Goal: Transaction & Acquisition: Purchase product/service

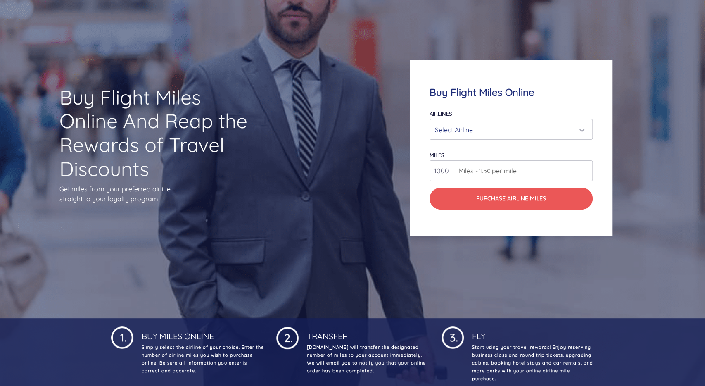
scroll to position [86, 0]
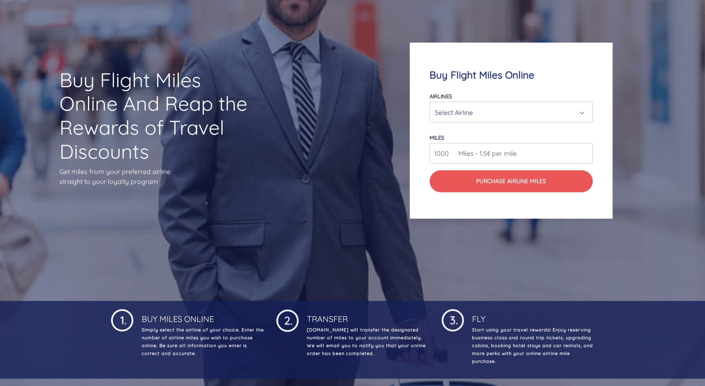
click at [528, 113] on div "Select Airline" at bounding box center [508, 113] width 147 height 16
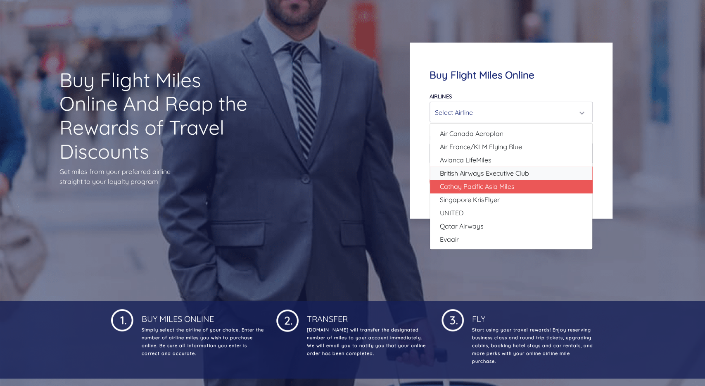
click at [491, 181] on ul "Air Canada Aeroplan Air France/KLM Flying Blue Avianca LifeMiles British Airway…" at bounding box center [511, 186] width 162 height 119
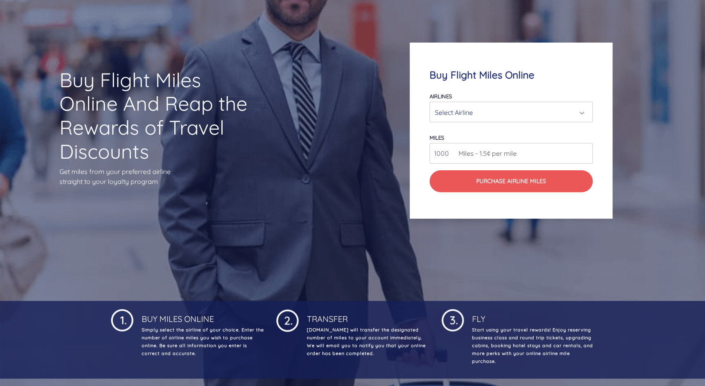
click at [491, 181] on button "Purchase Airline Miles" at bounding box center [511, 181] width 163 height 22
click at [494, 155] on span "Miles - 1.5¢ per mile" at bounding box center [485, 153] width 62 height 10
click at [583, 151] on input "1001" at bounding box center [511, 153] width 163 height 21
click at [584, 156] on input "1000" at bounding box center [511, 153] width 163 height 21
click at [484, 158] on input "1000" at bounding box center [511, 153] width 163 height 21
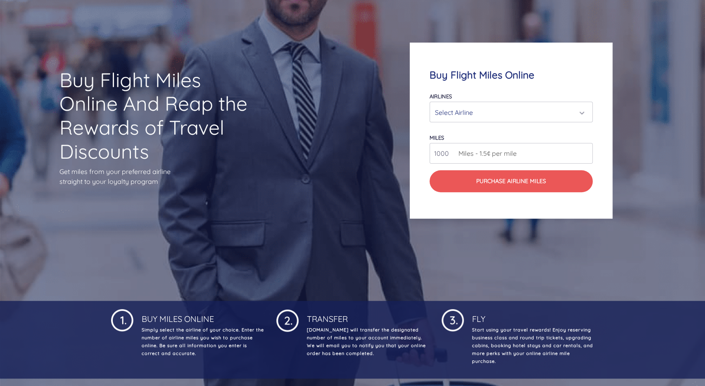
click at [466, 152] on span "Miles - 1.5¢ per mile" at bounding box center [485, 153] width 62 height 10
click at [450, 152] on input "1000" at bounding box center [511, 153] width 163 height 21
type input "0"
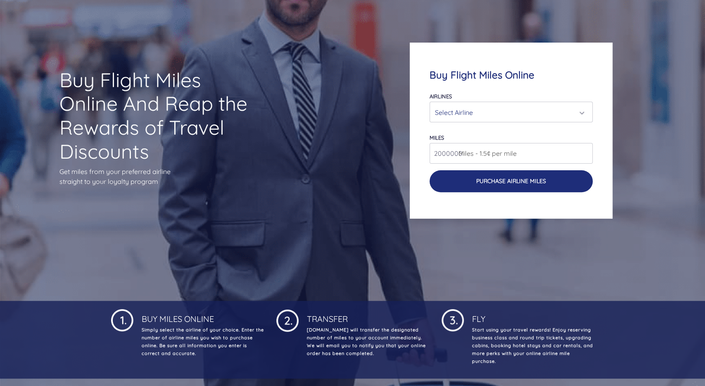
type input "2000000"
click at [508, 174] on button "Purchase Airline Miles" at bounding box center [511, 181] width 163 height 22
click at [541, 179] on button "Purchase Airline Miles" at bounding box center [511, 181] width 163 height 22
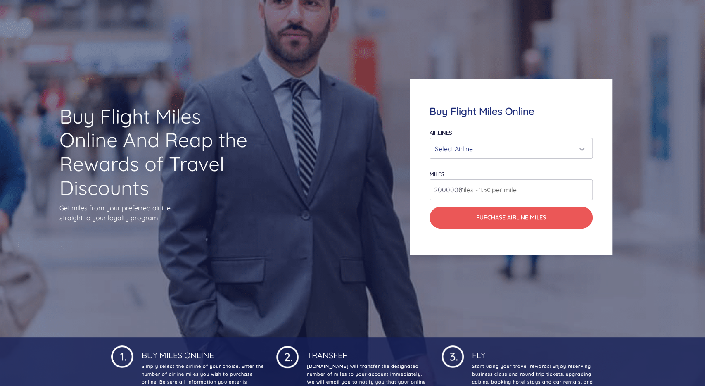
scroll to position [0, 0]
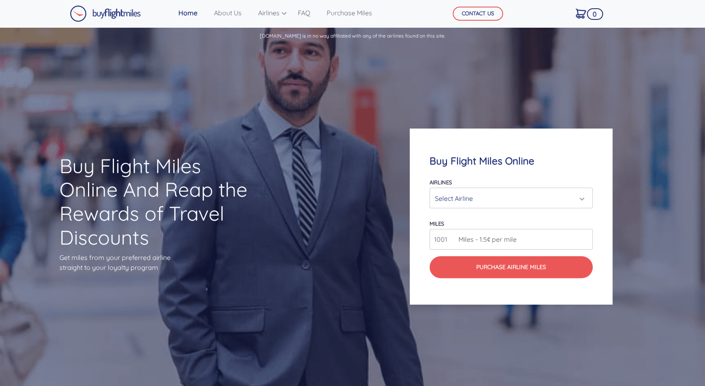
click at [586, 237] on input "1001" at bounding box center [511, 239] width 163 height 21
click at [586, 237] on input "1002" at bounding box center [511, 239] width 163 height 21
click at [586, 237] on input "1003" at bounding box center [511, 239] width 163 height 21
click at [586, 237] on input "1004" at bounding box center [511, 239] width 163 height 21
click at [585, 236] on input "1024" at bounding box center [511, 239] width 163 height 21
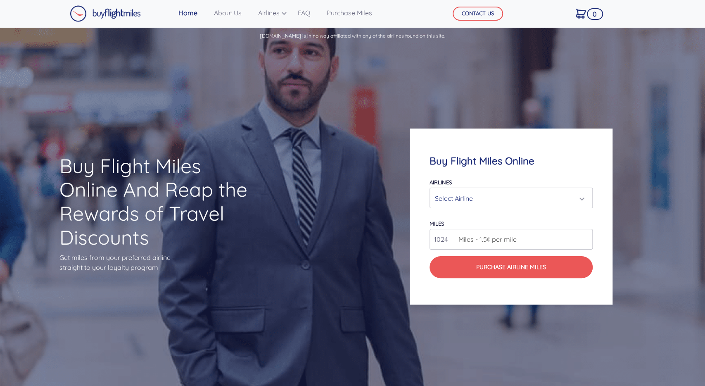
drag, startPoint x: 447, startPoint y: 239, endPoint x: 402, endPoint y: 238, distance: 45.1
click at [430, 238] on input "1024" at bounding box center [511, 239] width 163 height 21
type input "20000"
click at [483, 193] on div "Select Airline" at bounding box center [508, 198] width 147 height 16
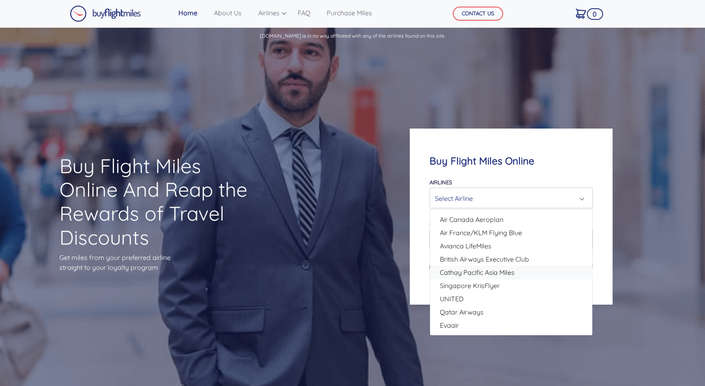
click at [490, 275] on span "Cathay Pacific Asia Miles" at bounding box center [477, 272] width 75 height 10
select select "Cathay Pacific Asia Miles"
type input "80000"
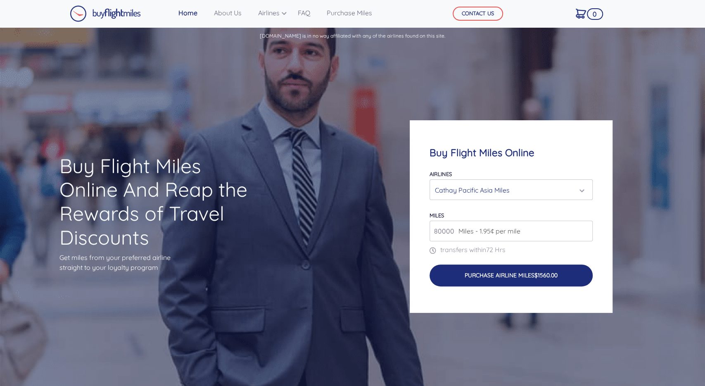
click at [494, 274] on button "Purchase Airline Miles $1560.00" at bounding box center [511, 275] width 163 height 22
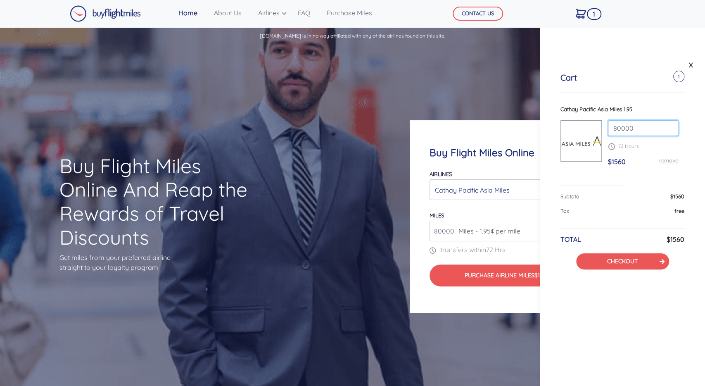
drag, startPoint x: 617, startPoint y: 130, endPoint x: 616, endPoint y: 134, distance: 4.3
click at [611, 130] on input "80000" at bounding box center [643, 128] width 70 height 16
type input "20000"
type input "500000"
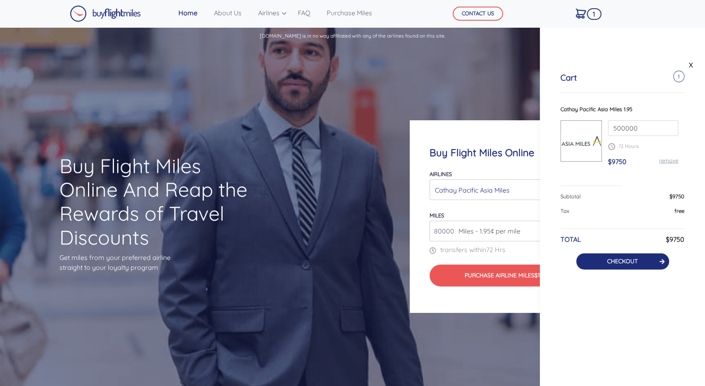
click at [670, 127] on input "500000" at bounding box center [643, 128] width 70 height 16
click at [623, 255] on button "CHECKOUT" at bounding box center [622, 261] width 93 height 16
click at [623, 259] on link "CHECKOUT" at bounding box center [622, 260] width 31 height 7
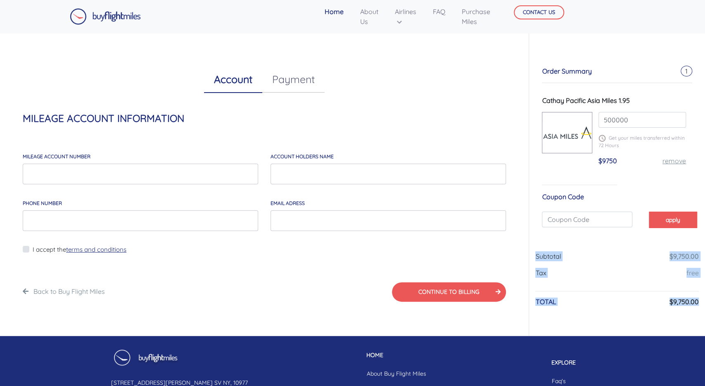
drag, startPoint x: 543, startPoint y: 253, endPoint x: 705, endPoint y: 309, distance: 170.7
click at [705, 309] on html "Home About Us Airlines Qatar Airways Krisflyer Miles [PERSON_NAME] British Airw…" at bounding box center [352, 228] width 705 height 457
click at [652, 290] on div "Subtotal $9,750.00 Tax free Coupon Discount % TOTAL $9,750.00" at bounding box center [617, 283] width 164 height 64
drag, startPoint x: 606, startPoint y: 117, endPoint x: 592, endPoint y: 121, distance: 13.7
click at [599, 121] on input "500000" at bounding box center [643, 120] width 88 height 16
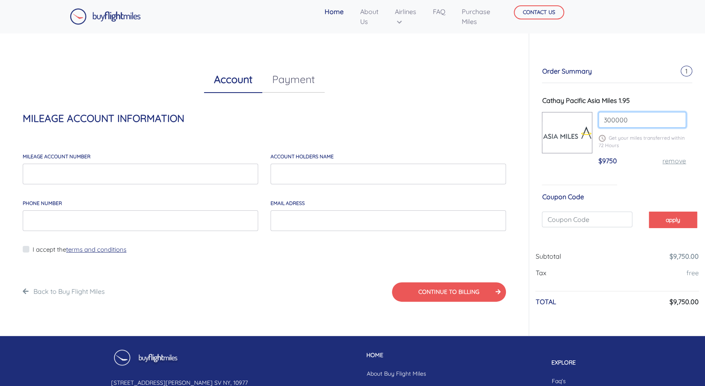
type input "300000"
click at [634, 253] on div "Subtotal $9,750.00" at bounding box center [617, 259] width 164 height 17
click at [442, 12] on link "FAQ" at bounding box center [439, 11] width 19 height 17
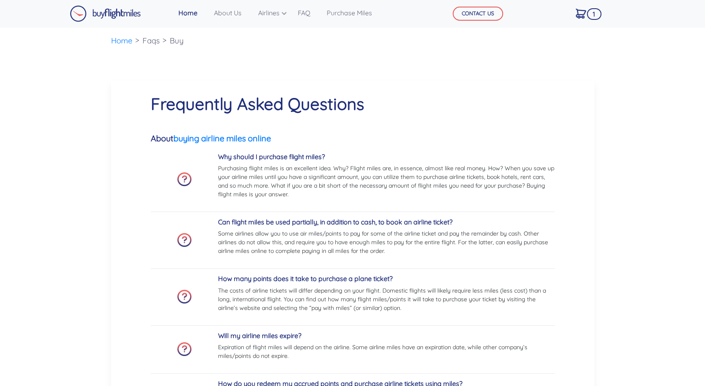
click at [96, 10] on img at bounding box center [105, 13] width 71 height 17
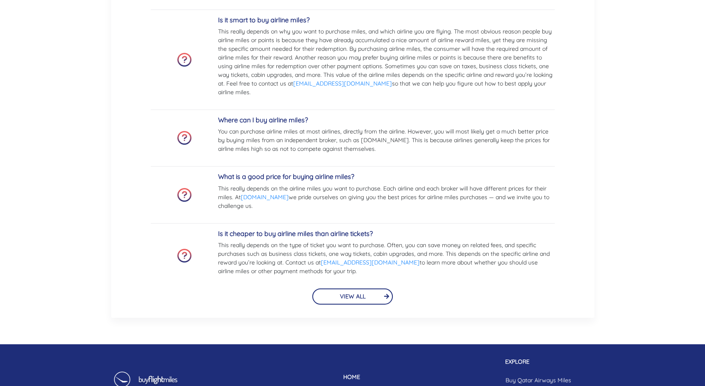
scroll to position [1951, 0]
